Goal: Navigation & Orientation: Find specific page/section

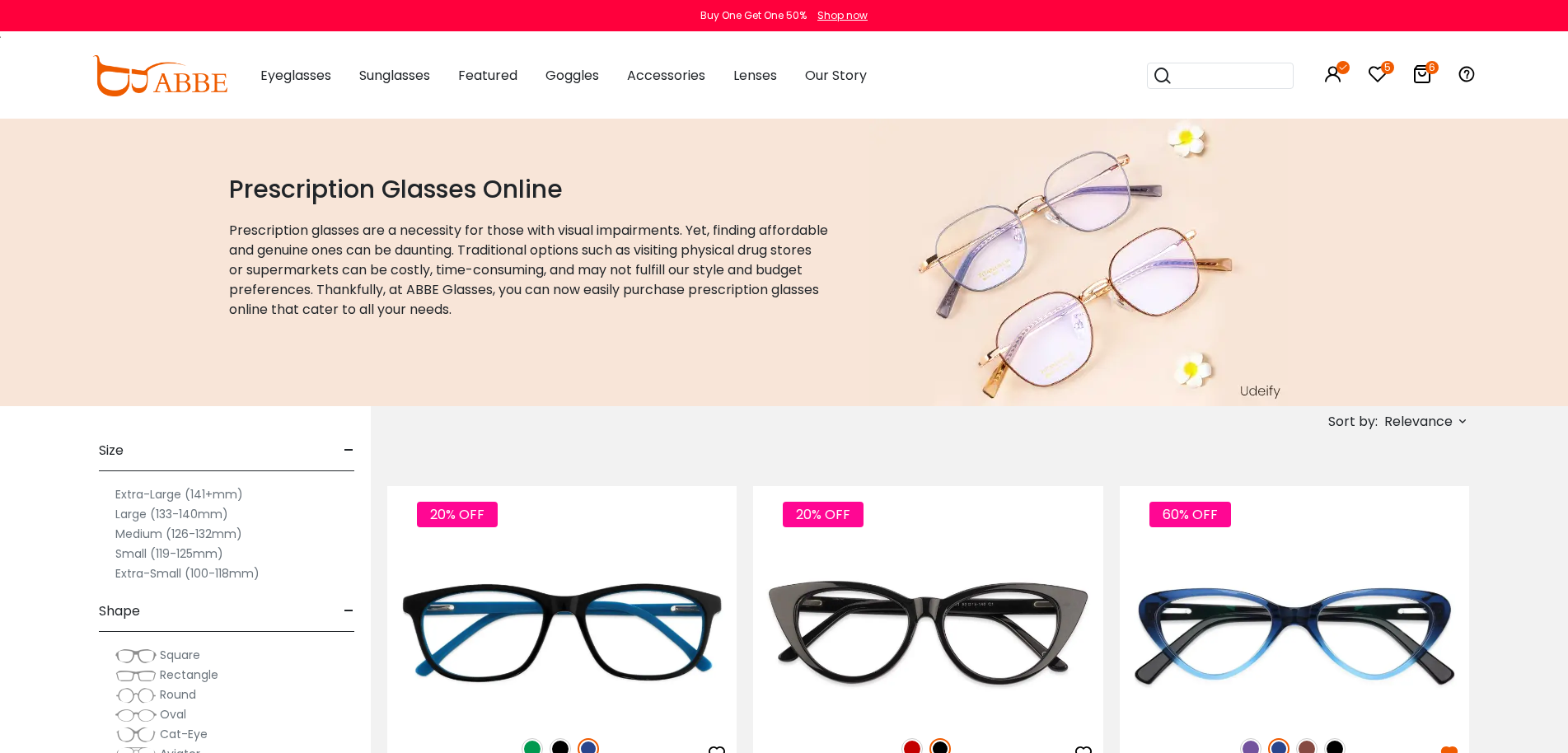
click at [1420, 421] on span "Relevance" at bounding box center [1417, 422] width 68 height 30
click at [1365, 474] on label "New Arrivals" at bounding box center [1381, 469] width 80 height 20
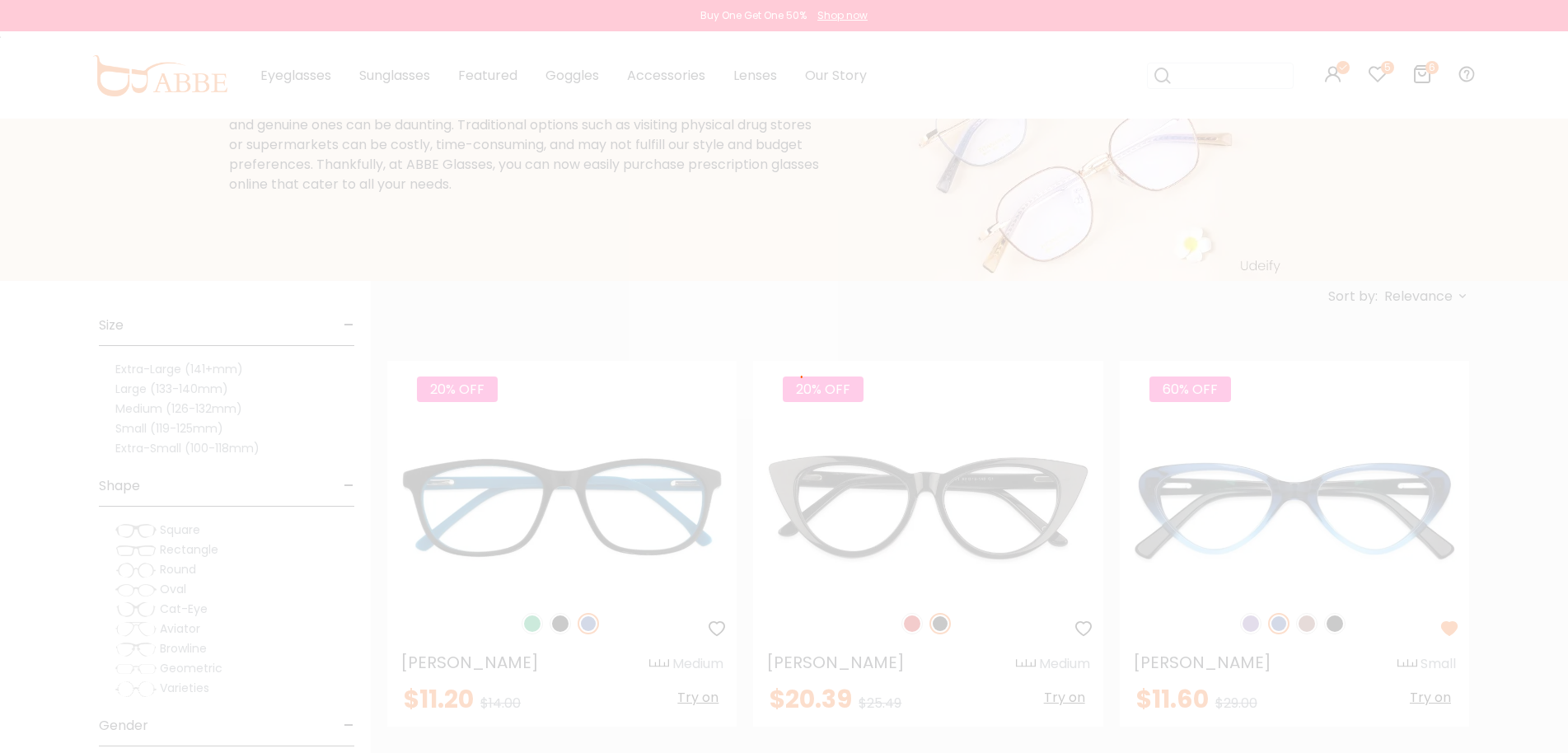
scroll to position [165, 0]
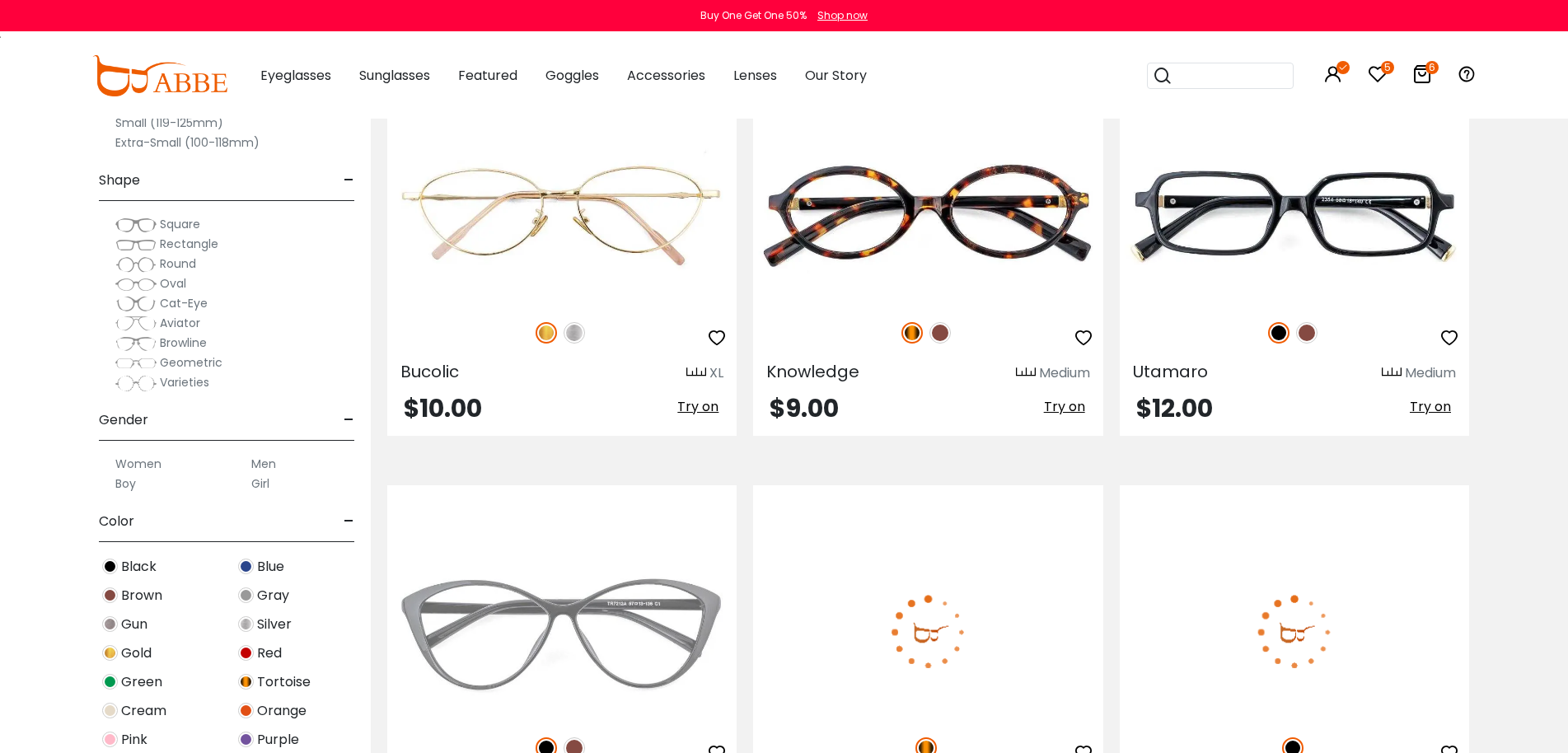
scroll to position [2142, 0]
